Goal: Task Accomplishment & Management: Manage account settings

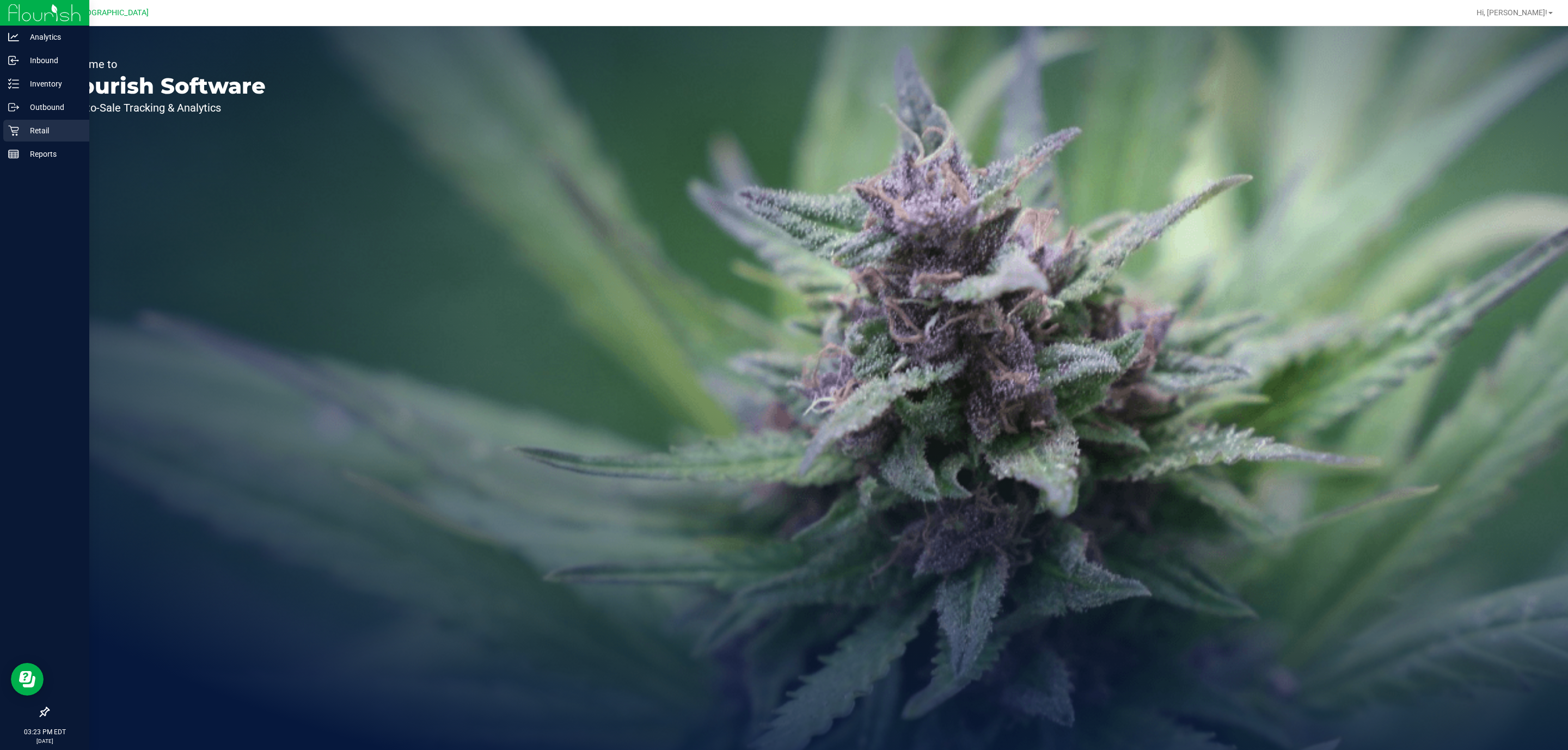
click at [30, 126] on p "Retail" at bounding box center [52, 130] width 65 height 13
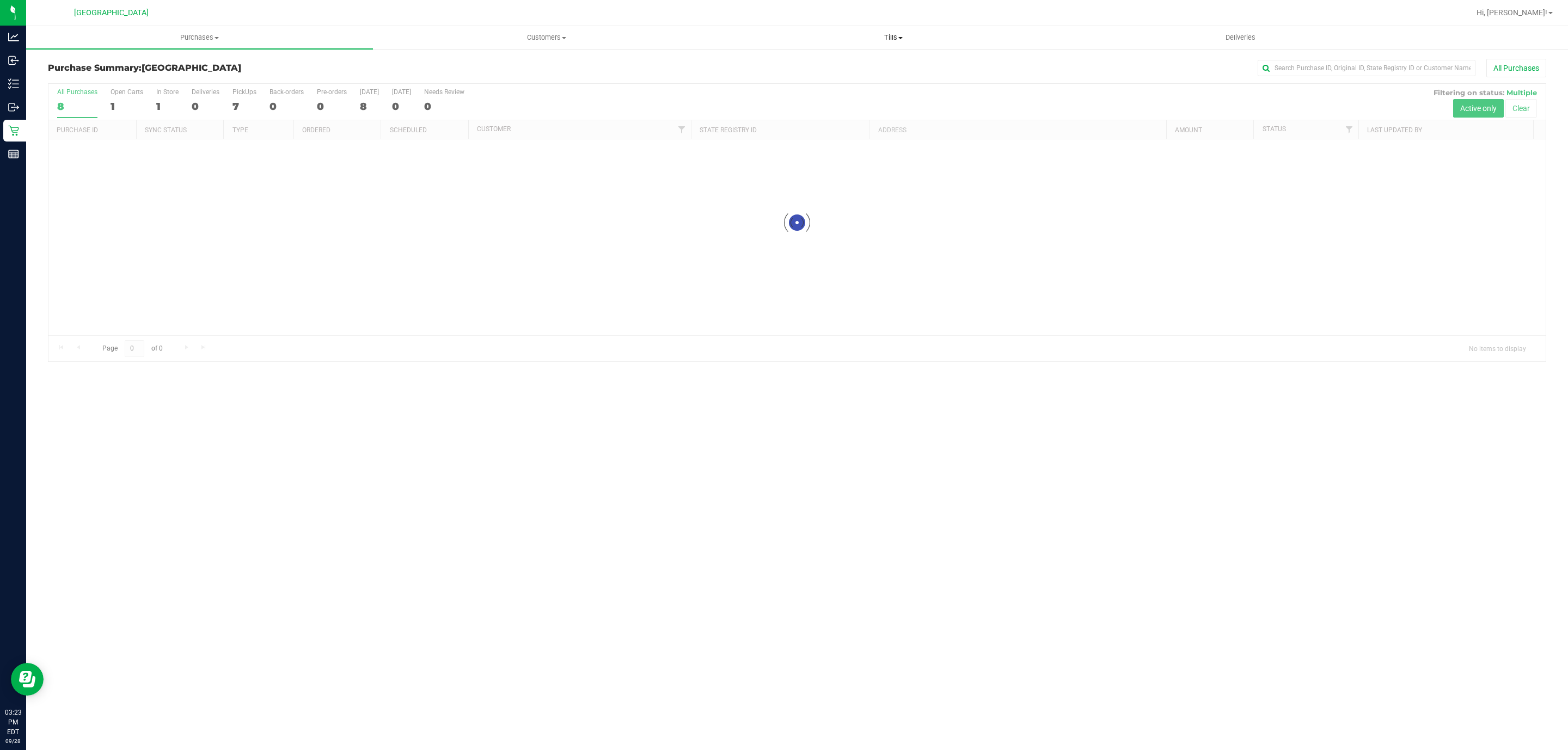
click at [890, 33] on span "Tills" at bounding box center [893, 37] width 346 height 10
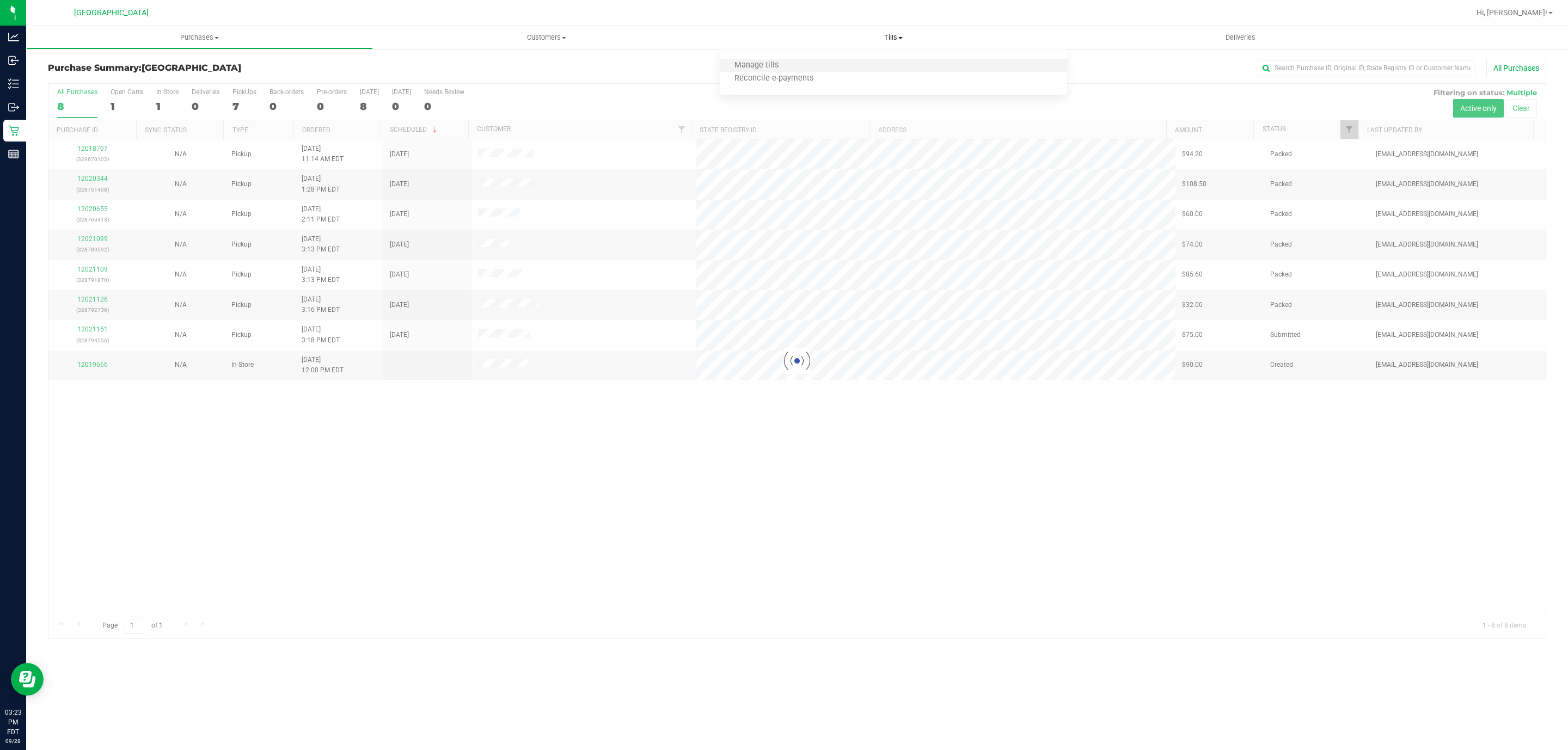
click at [833, 59] on li "Manage tills" at bounding box center [893, 66] width 347 height 13
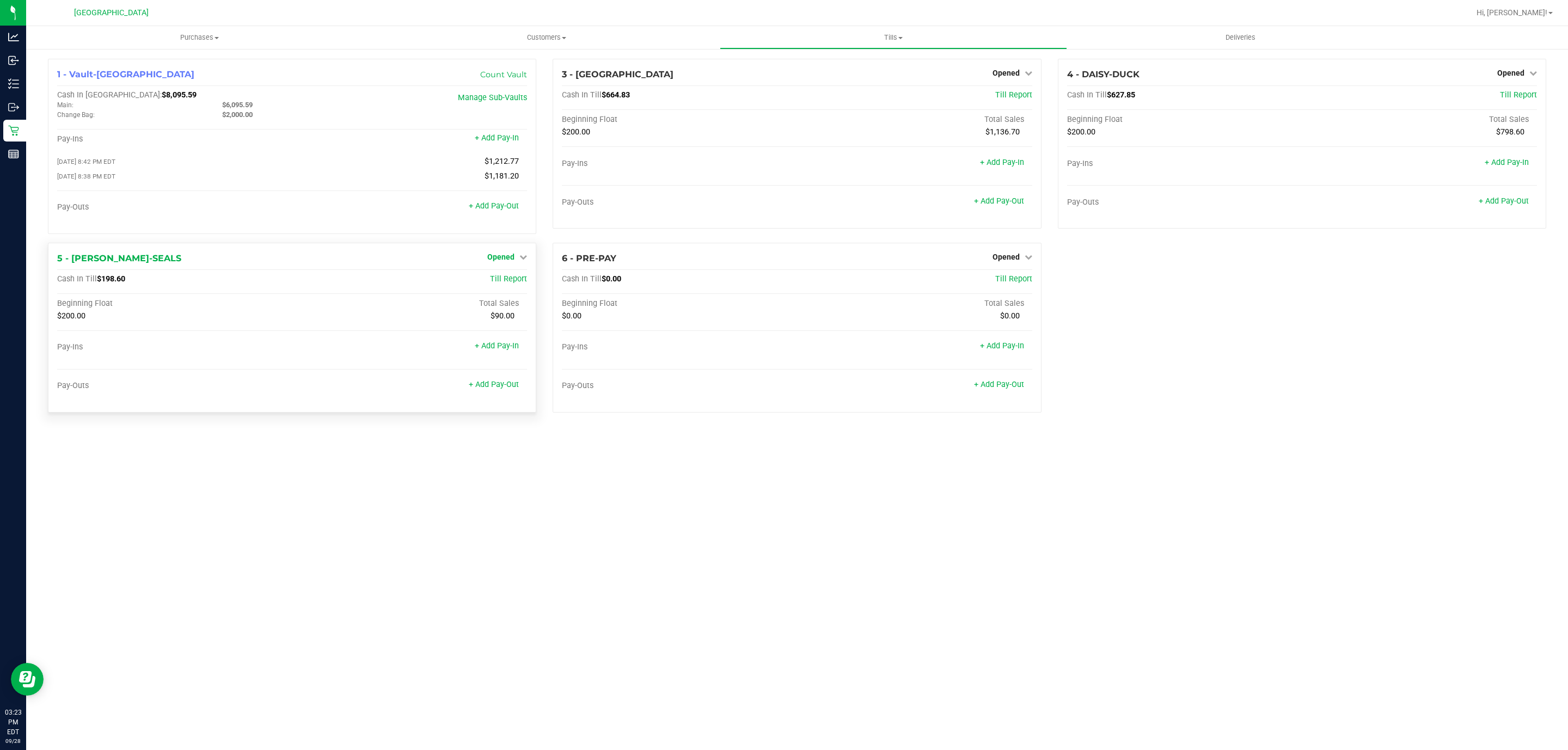
click at [491, 261] on span "Opened" at bounding box center [501, 257] width 27 height 9
click at [501, 284] on link "Close Till" at bounding box center [502, 279] width 30 height 9
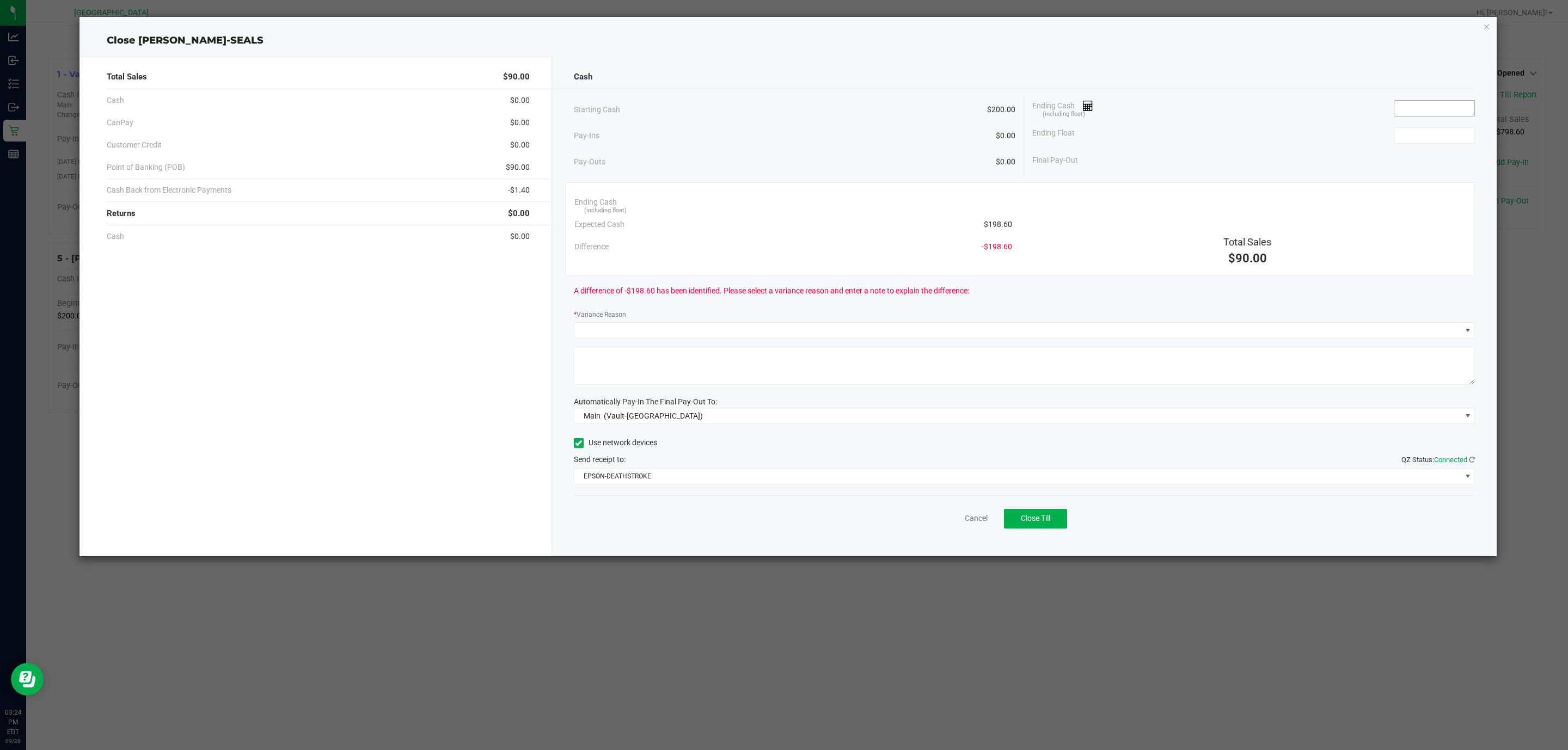
click at [1441, 111] on input at bounding box center [1434, 108] width 80 height 15
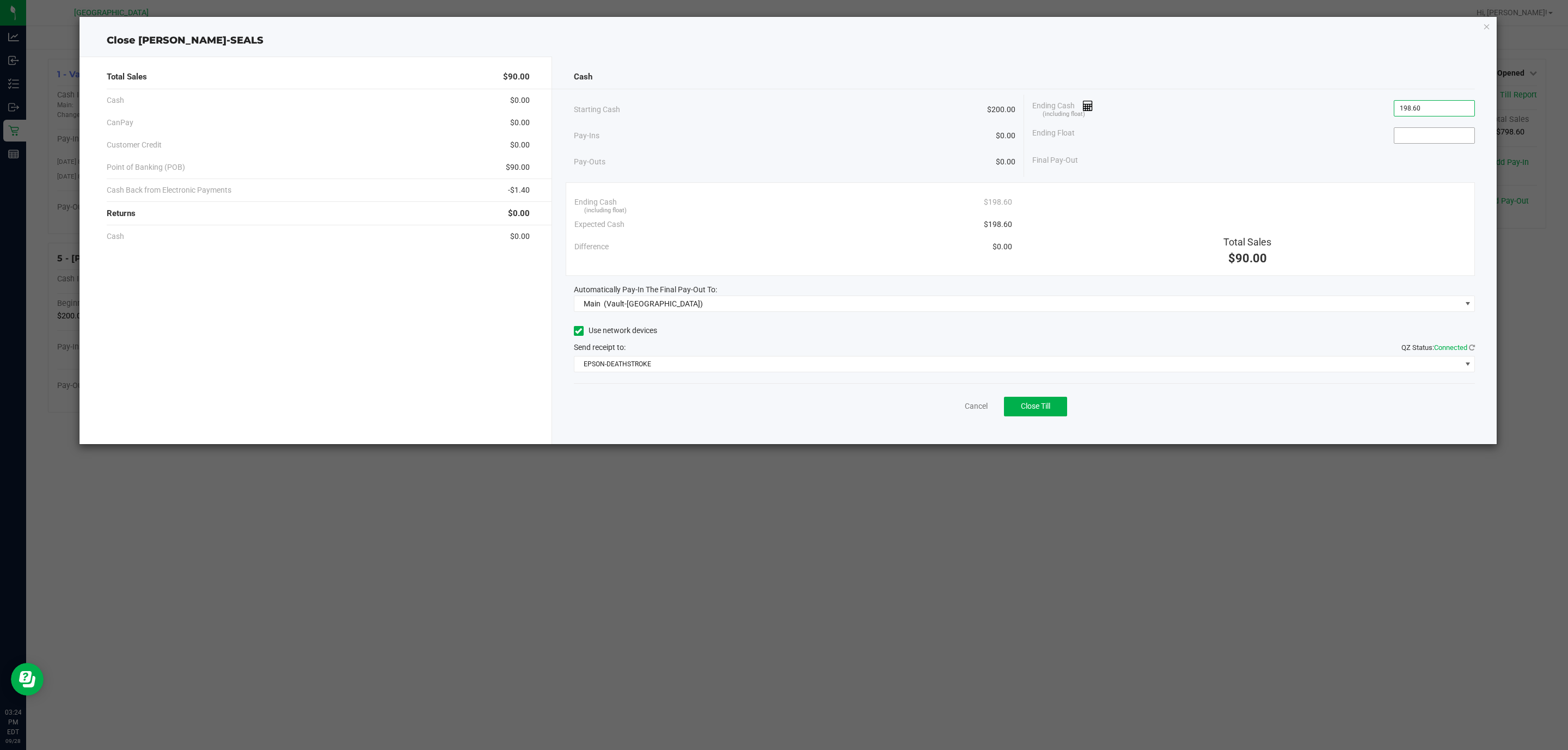
type input "$198.60"
click at [1436, 143] on input at bounding box center [1434, 135] width 80 height 15
type input "$200.00"
drag, startPoint x: 1284, startPoint y: 135, endPoint x: 1293, endPoint y: 132, distance: 9.5
click at [1293, 132] on div "Ending Float $200.00" at bounding box center [1254, 135] width 442 height 27
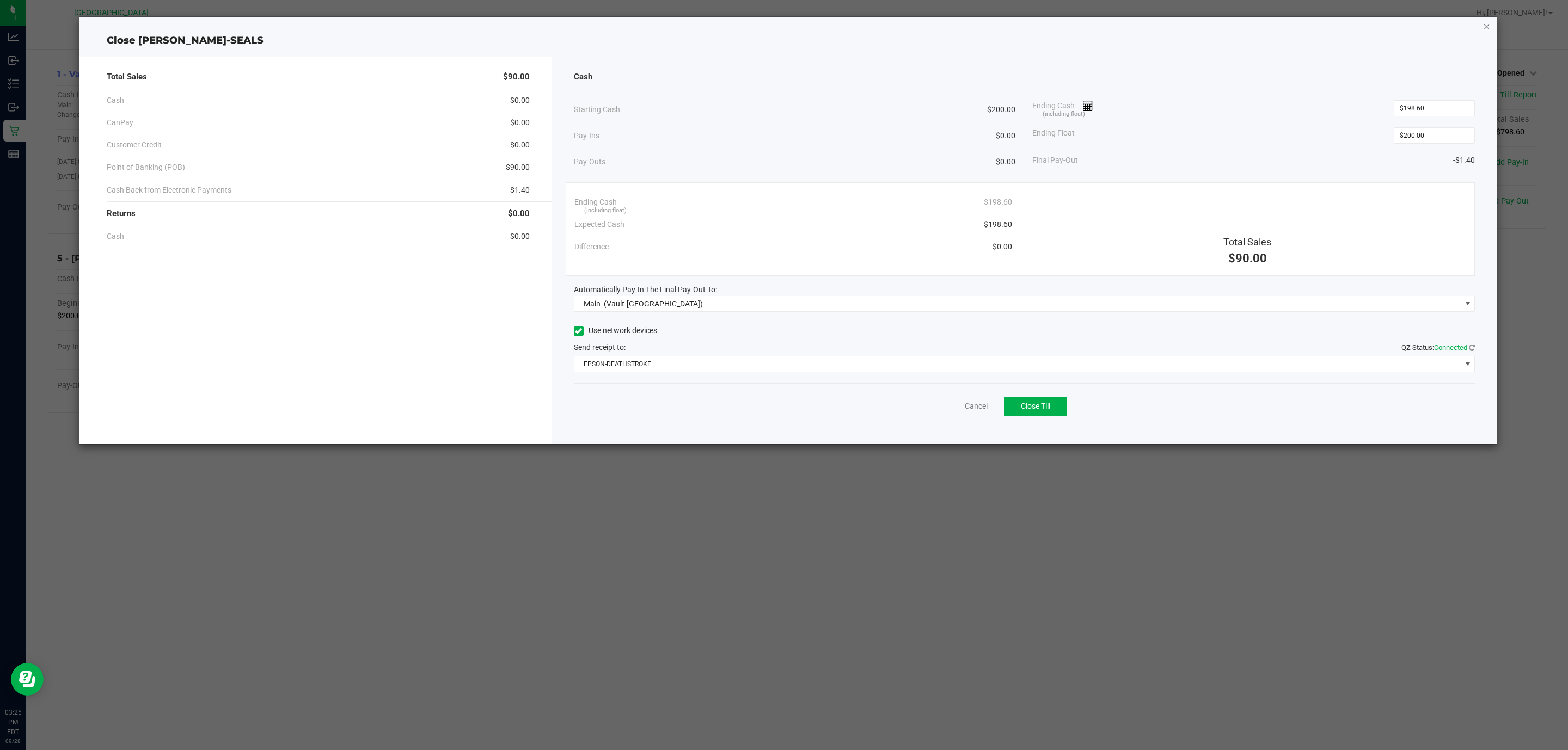
click at [1484, 28] on icon "button" at bounding box center [1487, 26] width 8 height 13
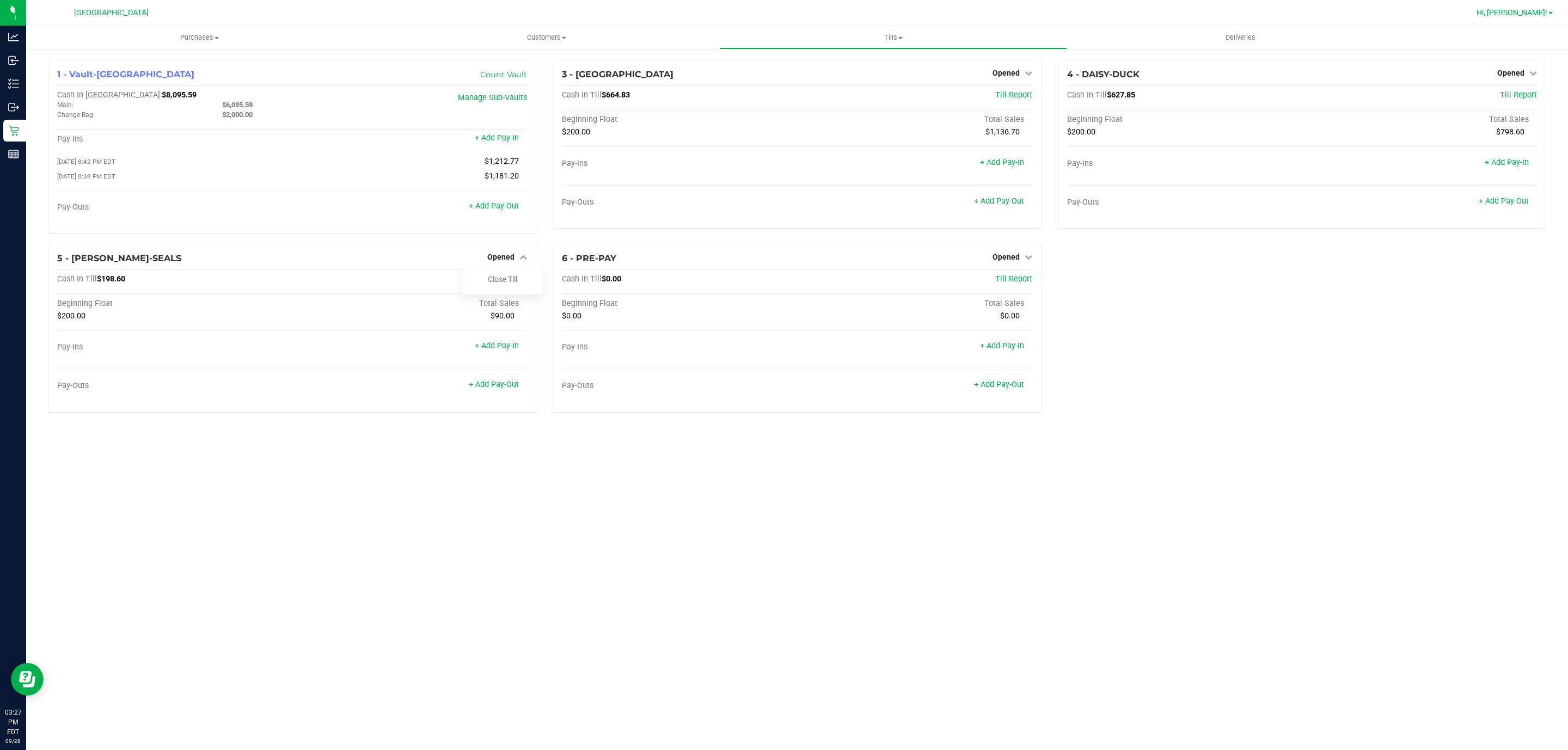
click at [1542, 14] on span "Hi, [PERSON_NAME]!" at bounding box center [1513, 13] width 71 height 9
click at [1520, 112] on span "Sign Out" at bounding box center [1511, 115] width 32 height 11
